Goal: Task Accomplishment & Management: Manage account settings

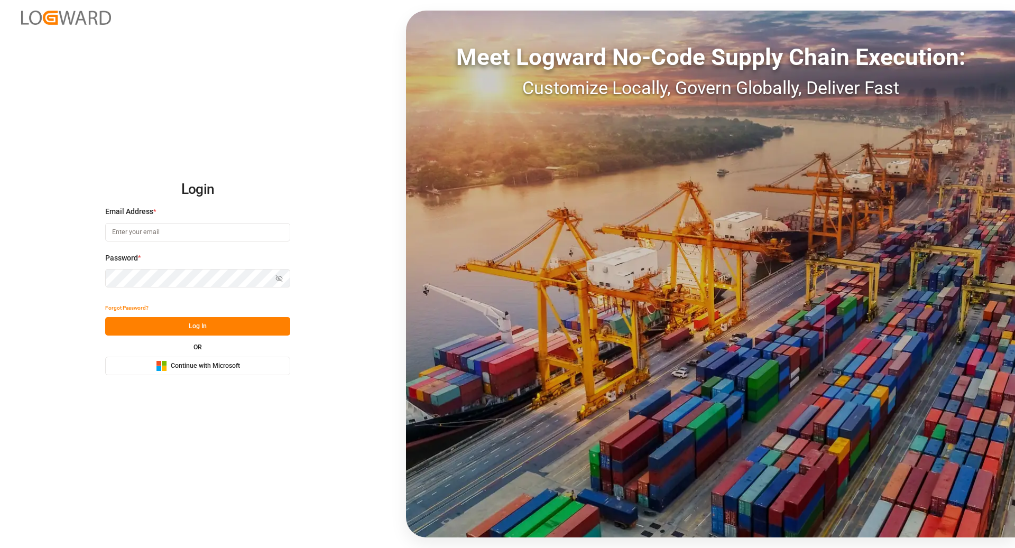
click at [227, 370] on span "Continue with Microsoft" at bounding box center [205, 367] width 69 height 10
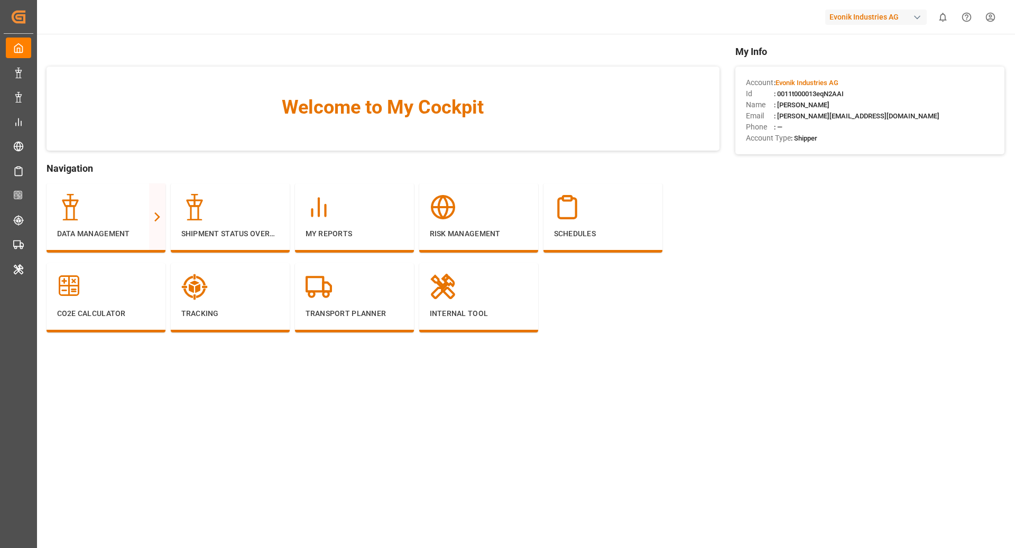
click at [863, 23] on div "Evonik Industries AG" at bounding box center [875, 17] width 101 height 15
type input "arch"
click at [871, 64] on span "Archroma LATAM" at bounding box center [849, 66] width 58 height 11
